Goal: Task Accomplishment & Management: Use online tool/utility

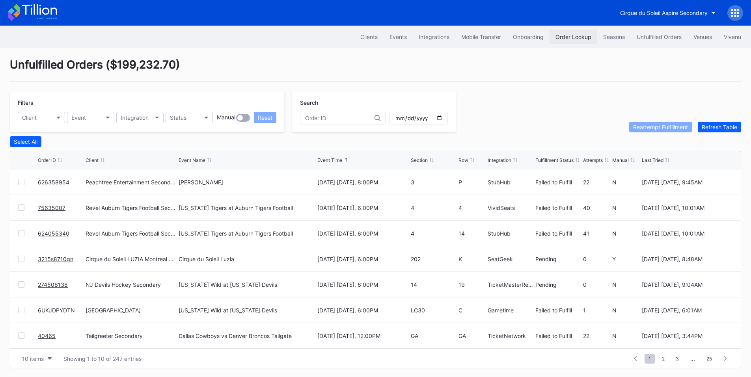
click at [575, 33] on button "Order Lookup" at bounding box center [574, 37] width 48 height 15
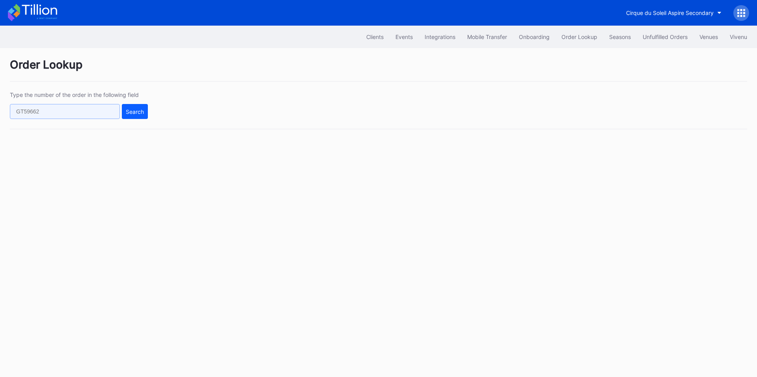
click at [87, 116] on input "text" at bounding box center [65, 111] width 110 height 15
paste input "626312753"
type input "626312753"
click at [124, 108] on button "Search" at bounding box center [135, 111] width 26 height 15
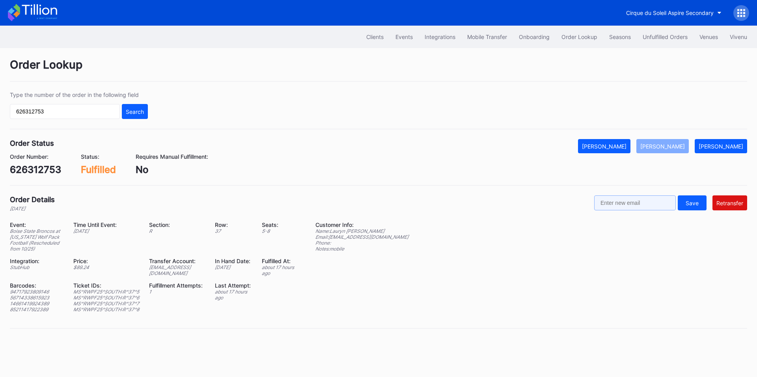
click at [637, 207] on input "text" at bounding box center [635, 203] width 82 height 15
paste input "[EMAIL_ADDRESS][DOMAIN_NAME]"
type input "[EMAIL_ADDRESS][DOMAIN_NAME]"
click at [720, 200] on div "Retransfer" at bounding box center [730, 203] width 27 height 7
